Goal: Check status: Check status

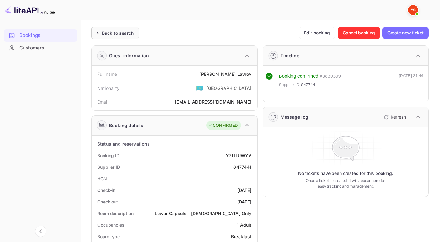
click at [114, 34] on div "Back to search" at bounding box center [118, 33] width 32 height 7
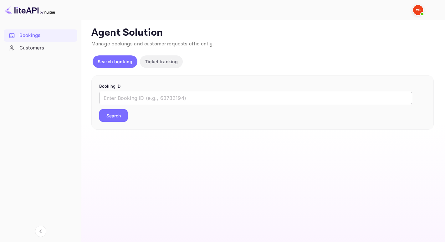
click at [126, 93] on input "text" at bounding box center [255, 98] width 313 height 13
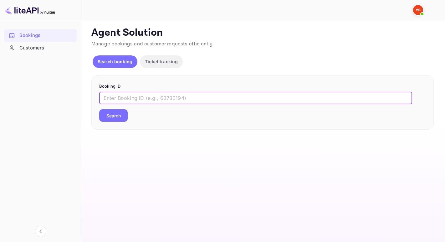
paste input "9644100"
type input "9644100"
click at [99, 109] on button "Search" at bounding box center [113, 115] width 28 height 13
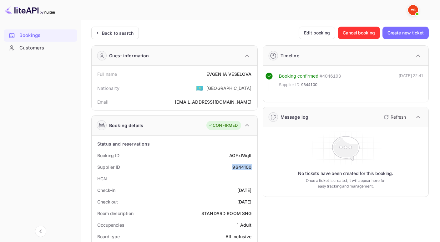
drag, startPoint x: 230, startPoint y: 167, endPoint x: 253, endPoint y: 164, distance: 22.3
click at [253, 164] on div "Supplier ID 9644100" at bounding box center [174, 167] width 161 height 12
copy div "9644100"
drag, startPoint x: 206, startPoint y: 73, endPoint x: 252, endPoint y: 75, distance: 46.0
click at [252, 75] on div "Full name [PERSON_NAME]" at bounding box center [174, 74] width 161 height 12
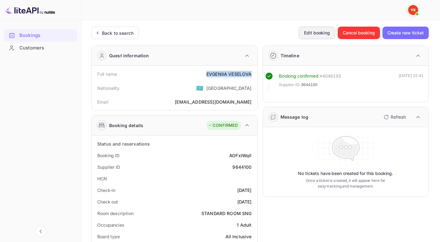
copy div "[PERSON_NAME]"
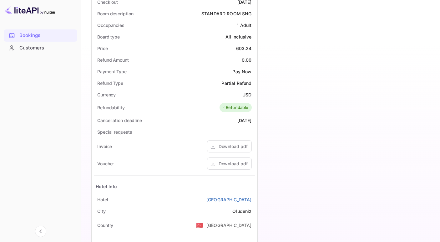
scroll to position [199, 0]
drag, startPoint x: 234, startPoint y: 45, endPoint x: 252, endPoint y: 50, distance: 18.8
click at [252, 50] on div "Price 603.24" at bounding box center [174, 49] width 161 height 12
copy div "603.24"
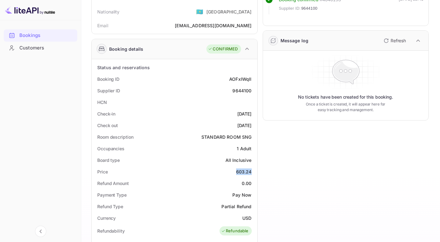
scroll to position [7, 0]
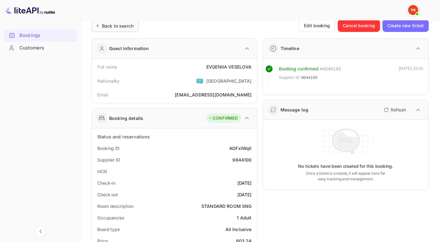
click at [113, 25] on div "Back to search" at bounding box center [118, 26] width 32 height 7
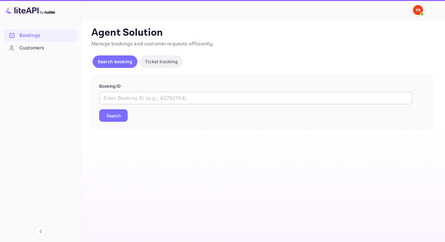
click at [128, 97] on input "text" at bounding box center [255, 98] width 313 height 13
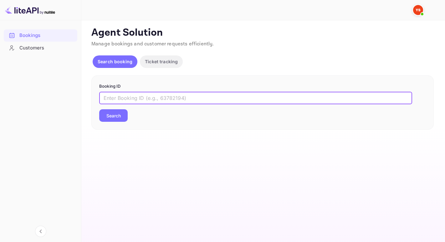
paste input "9160686"
click at [99, 109] on button "Search" at bounding box center [113, 115] width 28 height 13
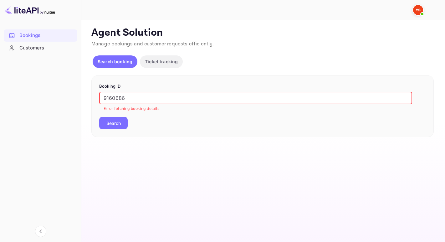
click at [105, 96] on input "9160686" at bounding box center [255, 98] width 313 height 13
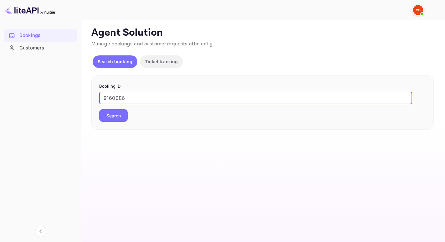
type input "9160686"
click at [99, 109] on button "Search" at bounding box center [113, 115] width 28 height 13
